Goal: Communication & Community: Share content

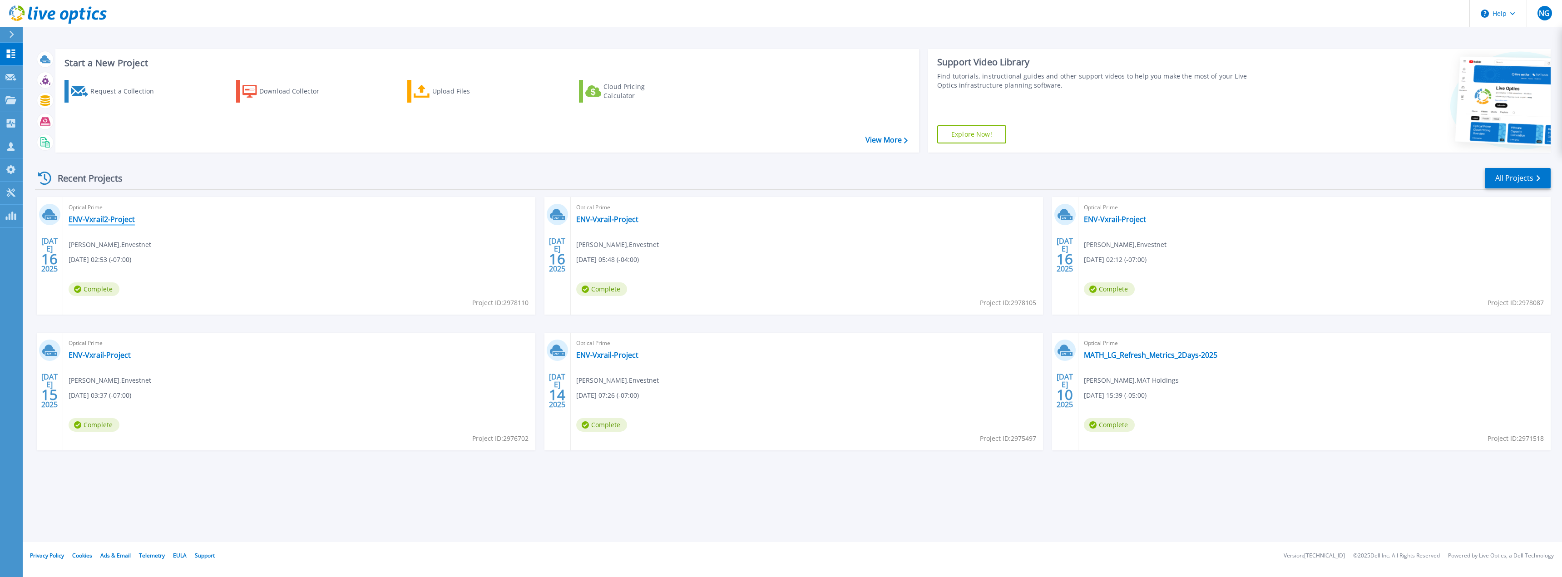
click at [98, 216] on link "ENV-Vxrail2-Project" at bounding box center [102, 219] width 66 height 9
click at [99, 229] on div "Optical Prime ENV-Vxrail2-Project S Srinivasan , Envestnet 07/16/2025, 02:53 (-…" at bounding box center [299, 256] width 472 height 118
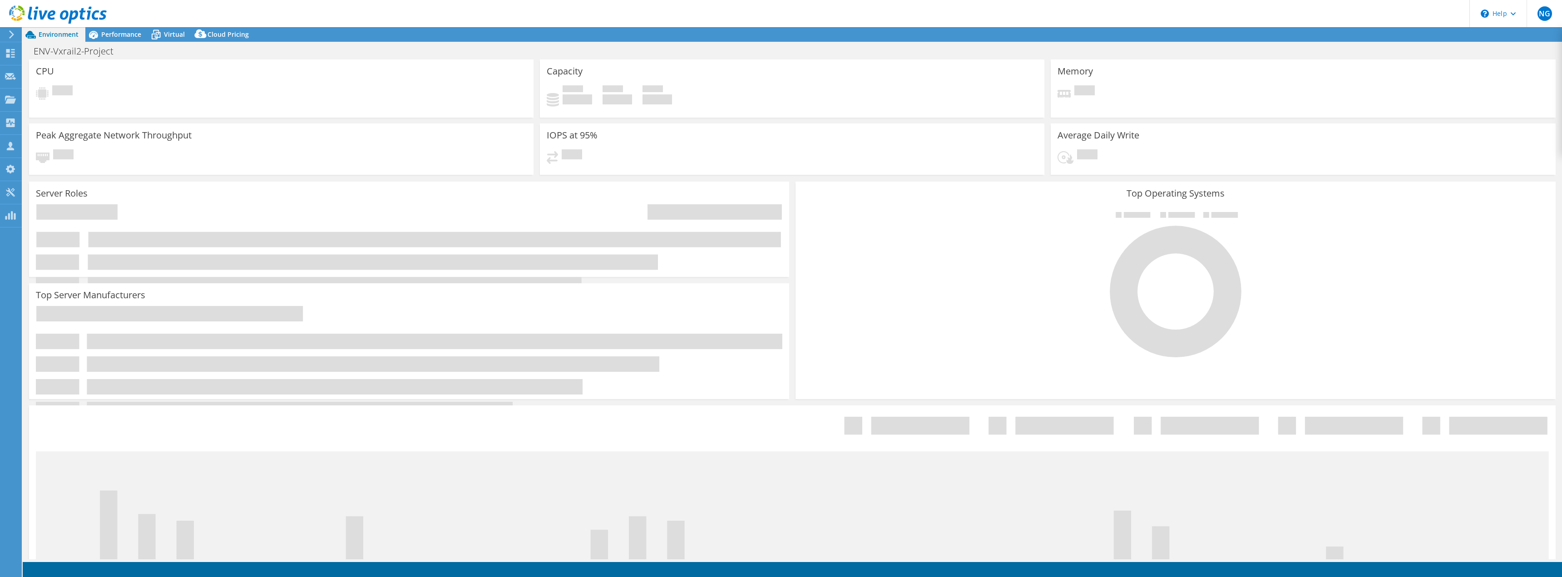
select select "USD"
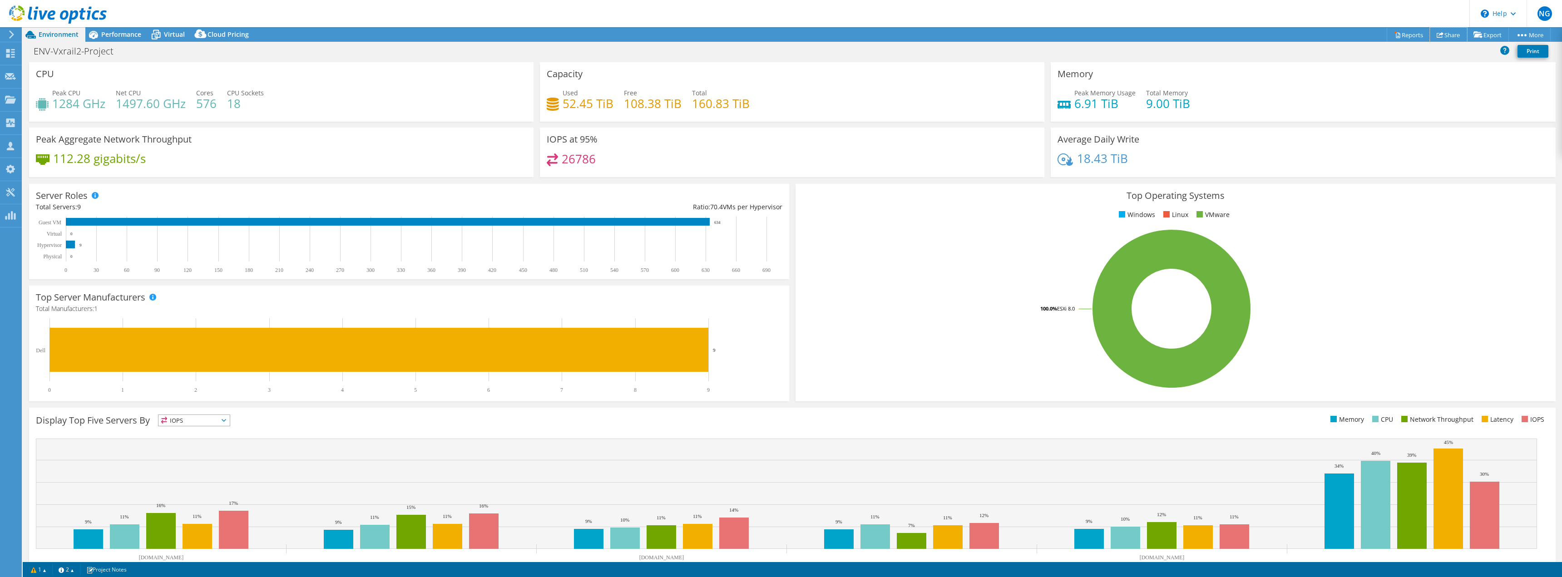
click at [1451, 32] on link "Share" at bounding box center [1448, 35] width 37 height 14
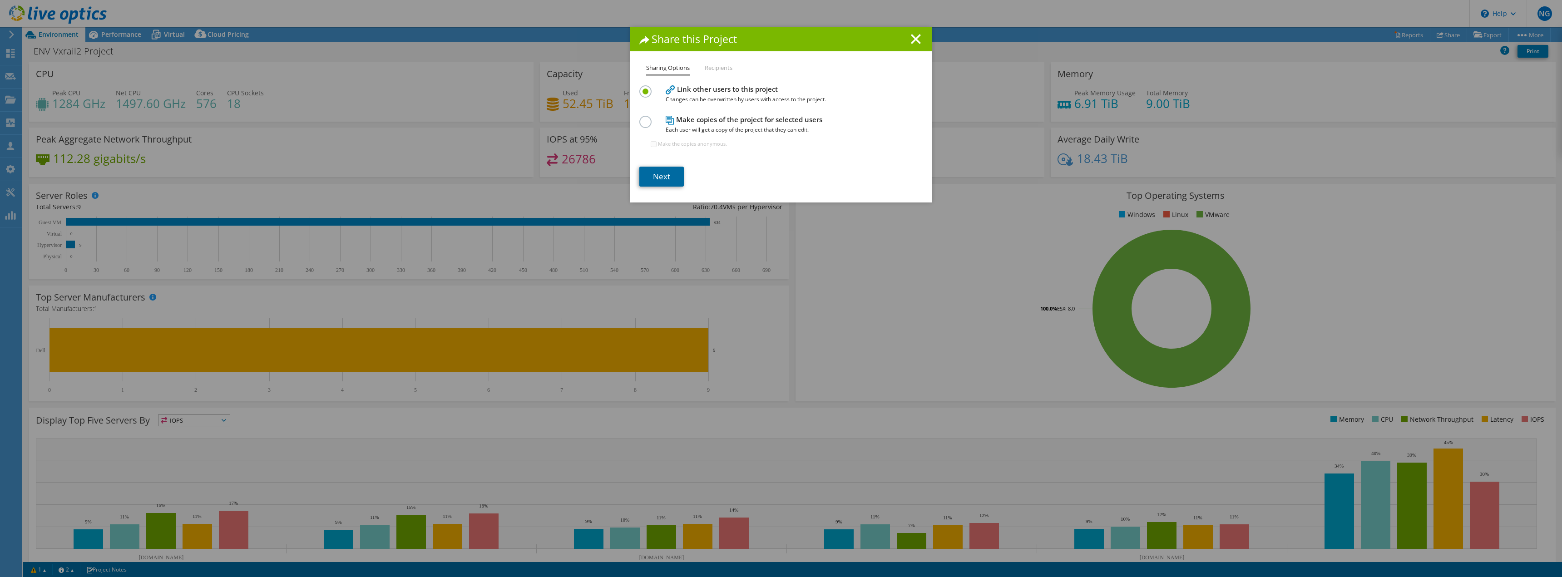
click at [665, 175] on link "Next" at bounding box center [661, 177] width 44 height 20
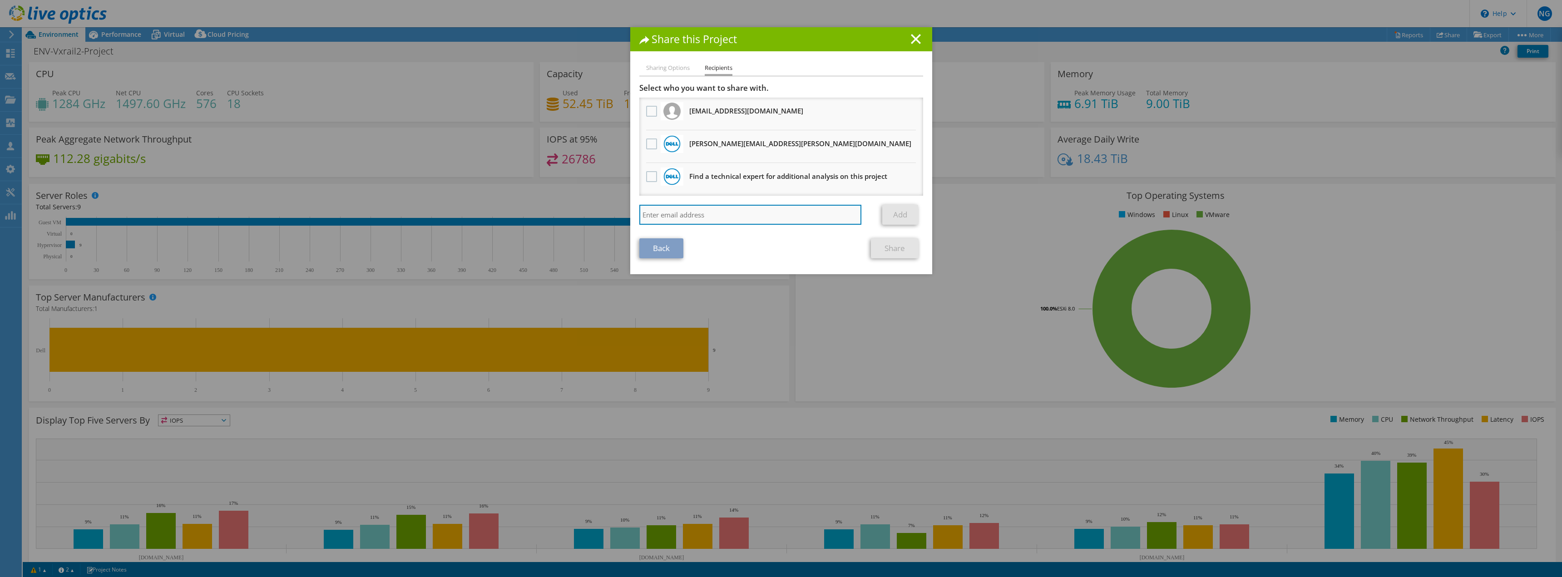
click at [703, 216] on input "search" at bounding box center [750, 215] width 222 height 20
click at [816, 257] on div "Back Share" at bounding box center [781, 248] width 284 height 20
click at [698, 212] on input "search" at bounding box center [750, 215] width 222 height 20
type input "[PERSON_NAME][EMAIL_ADDRESS][PERSON_NAME][DOMAIN_NAME]"
click at [900, 217] on link "Add" at bounding box center [900, 215] width 36 height 20
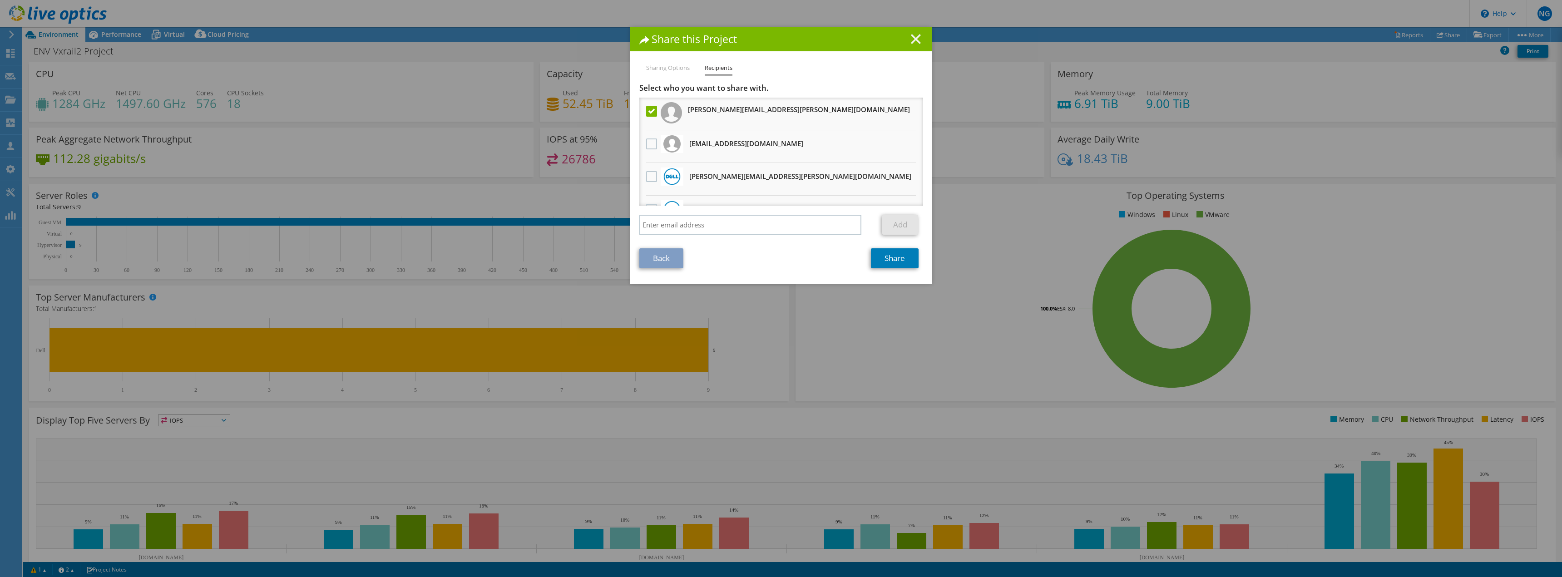
click at [913, 37] on icon at bounding box center [916, 39] width 10 height 10
